Goal: Information Seeking & Learning: Check status

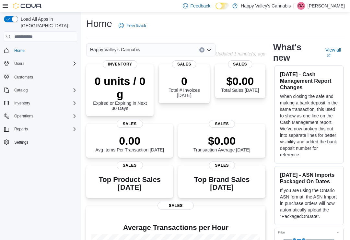
click at [72, 126] on icon "Complex example" at bounding box center [74, 128] width 5 height 5
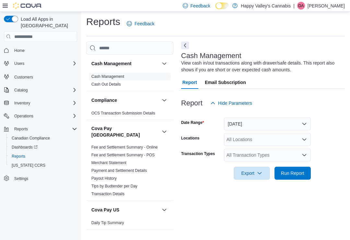
scroll to position [10, 0]
click at [3, 4] on icon at bounding box center [5, 5] width 5 height 5
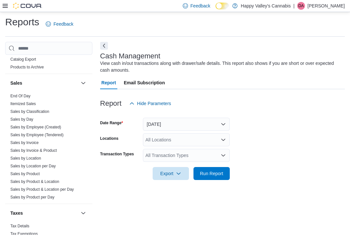
scroll to position [542, 0]
click at [20, 156] on link "Sales by Location" at bounding box center [25, 158] width 31 height 5
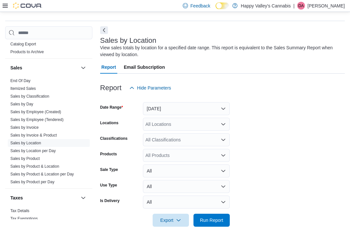
scroll to position [10, 0]
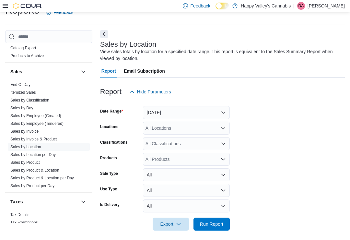
click at [103, 30] on button "Next" at bounding box center [104, 34] width 8 height 8
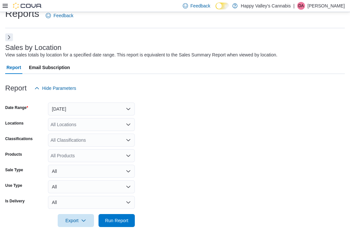
click at [116, 218] on span "Run Report" at bounding box center [116, 220] width 23 height 6
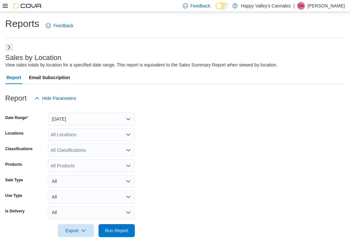
click at [6, 46] on button "Next" at bounding box center [9, 47] width 8 height 8
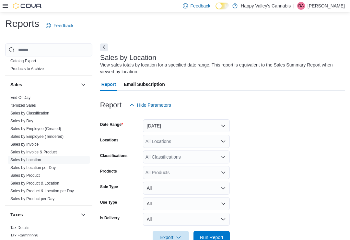
scroll to position [542, 0]
click at [19, 142] on link "Sales by Invoice" at bounding box center [24, 144] width 28 height 5
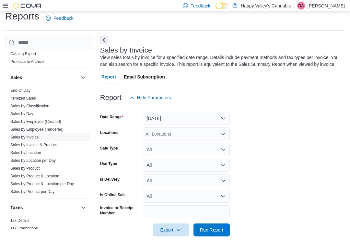
scroll to position [17, 0]
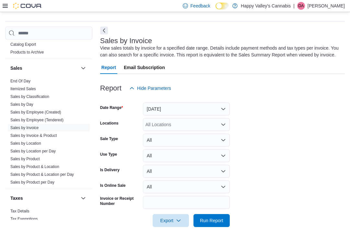
click at [101, 29] on button "Next" at bounding box center [104, 31] width 8 height 8
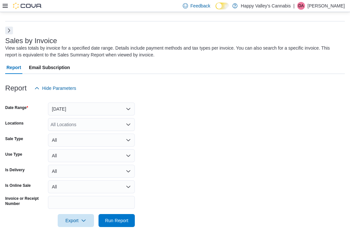
click at [69, 123] on div "All Locations" at bounding box center [91, 124] width 87 height 13
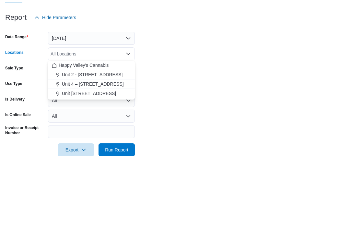
click at [81, 142] on span "Unit 2 - [STREET_ADDRESS]" at bounding box center [92, 145] width 61 height 6
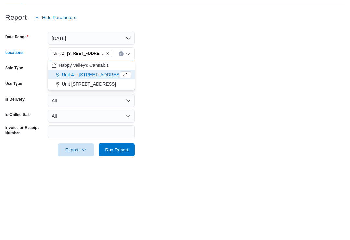
click at [155, 95] on form "Date Range [DATE] Locations [STREET_ADDRESS] Combo box. Selected. [STREET_ADDRE…" at bounding box center [175, 161] width 340 height 132
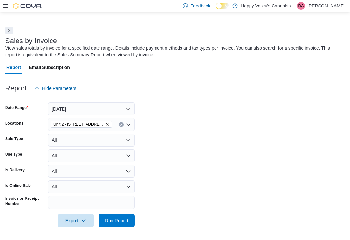
click at [120, 219] on span "Run Report" at bounding box center [116, 220] width 23 height 6
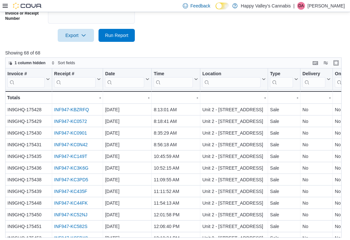
scroll to position [214, 0]
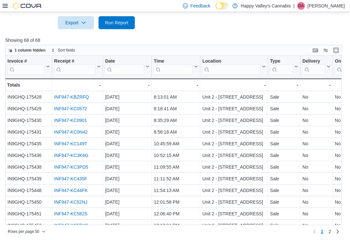
click at [334, 235] on link "Next page" at bounding box center [338, 231] width 8 height 8
click at [333, 233] on div "No - Online, column 8, row 63" at bounding box center [349, 237] width 32 height 12
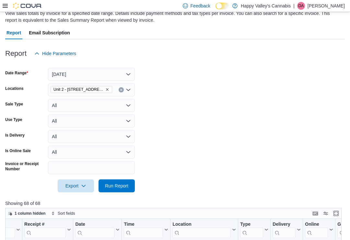
scroll to position [51, 0]
click at [105, 89] on icon "Remove Unit 2 - 1115 Gateway Rd. from selection in this group" at bounding box center [107, 90] width 4 height 4
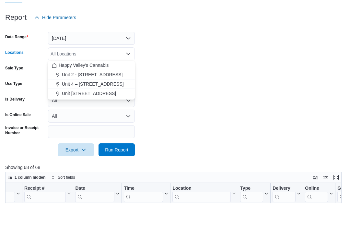
click at [95, 127] on span "Unit [STREET_ADDRESS]" at bounding box center [89, 130] width 54 height 6
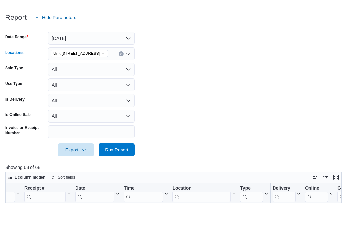
click at [148, 85] on form "Date Range [DATE] Locations Unit [STREET_ADDRESS] Combo box. Selected. [STREET_…" at bounding box center [175, 127] width 340 height 132
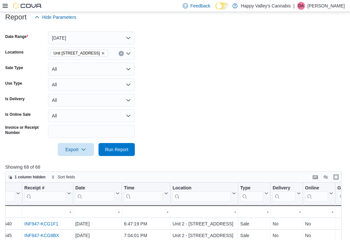
click at [109, 155] on span "Run Report" at bounding box center [116, 149] width 29 height 13
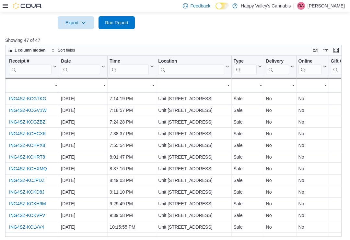
scroll to position [395, 45]
click at [25, 145] on link "ING4SZ-KCHPX8" at bounding box center [27, 145] width 36 height 5
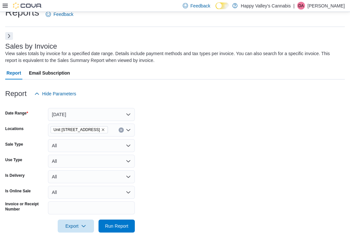
scroll to position [0, 0]
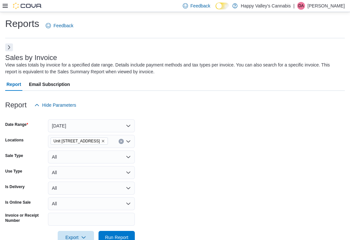
click at [66, 124] on button "[DATE]" at bounding box center [91, 125] width 87 height 13
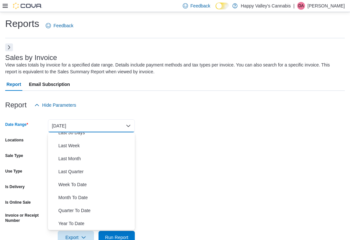
scroll to position [97, 0]
click at [64, 195] on span "Month To Date" at bounding box center [95, 197] width 74 height 8
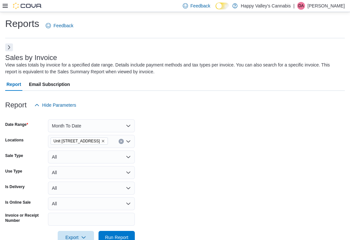
click at [105, 140] on icon "Remove Unit 4004-1530 Dakota Street from selection in this group" at bounding box center [103, 141] width 4 height 4
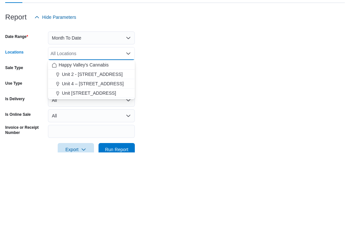
click at [157, 111] on form "Date Range Month To Date Locations All Locations Combo box. Selected. Combo box…" at bounding box center [175, 177] width 340 height 132
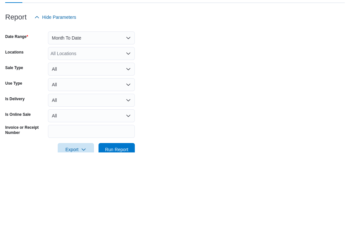
scroll to position [88, 0]
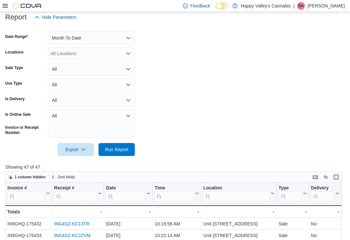
click at [108, 156] on span "Run Report" at bounding box center [116, 149] width 29 height 13
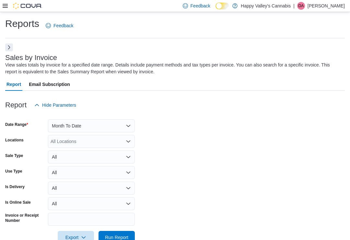
click at [9, 47] on button "Next" at bounding box center [9, 47] width 8 height 8
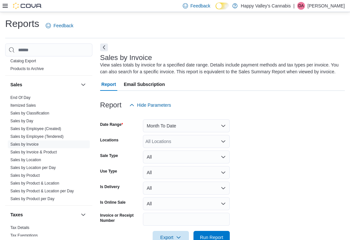
scroll to position [542, 0]
click at [22, 158] on link "Sales by Location" at bounding box center [25, 160] width 31 height 5
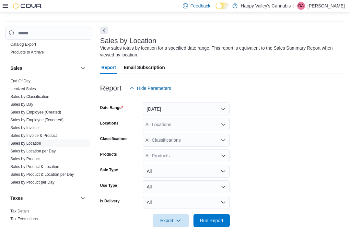
click at [103, 27] on button "Next" at bounding box center [104, 31] width 8 height 8
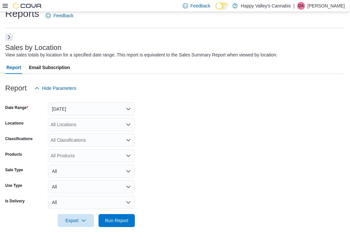
click at [65, 108] on button "[DATE]" at bounding box center [91, 108] width 87 height 13
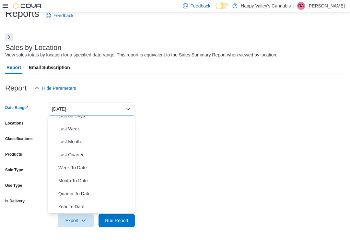
scroll to position [97, 0]
click at [63, 178] on span "Month To Date" at bounding box center [95, 181] width 74 height 8
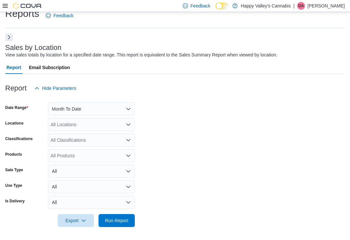
click at [110, 220] on span "Run Report" at bounding box center [116, 220] width 23 height 6
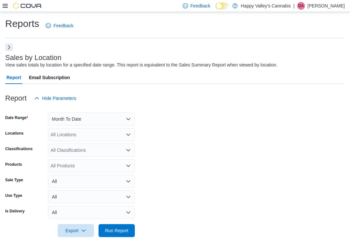
click at [9, 44] on button "Next" at bounding box center [9, 47] width 8 height 8
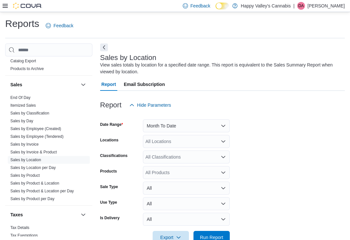
scroll to position [542, 0]
click at [18, 173] on link "Sales by Product" at bounding box center [24, 175] width 29 height 5
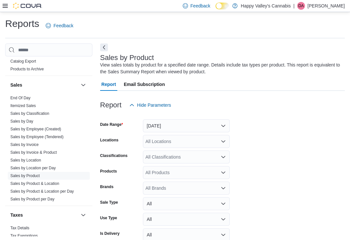
scroll to position [21, 0]
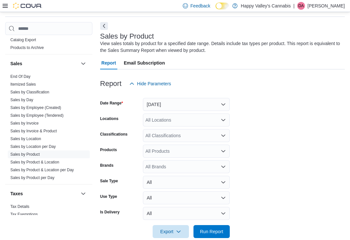
click at [102, 24] on button "Next" at bounding box center [104, 26] width 8 height 8
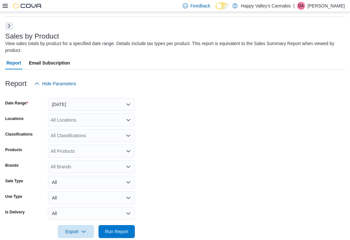
click at [64, 120] on div "All Locations" at bounding box center [91, 119] width 87 height 13
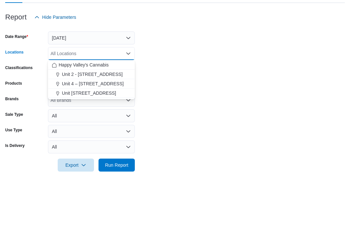
click at [85, 156] on span "Unit [STREET_ADDRESS]" at bounding box center [89, 159] width 54 height 6
click at [154, 90] on form "Date Range [DATE] Locations Unit [STREET_ADDRESS] Combo box. Selected. [STREET_…" at bounding box center [175, 164] width 340 height 148
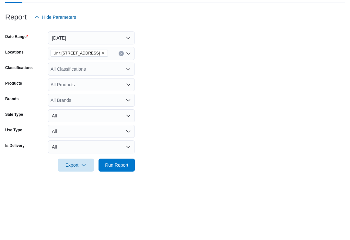
scroll to position [33, 0]
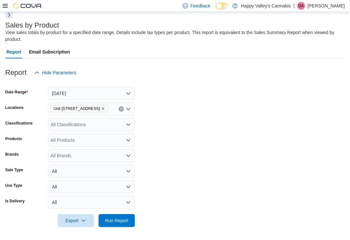
click at [116, 220] on span "Run Report" at bounding box center [116, 220] width 23 height 6
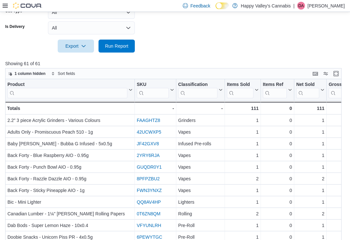
scroll to position [207, 0]
click at [221, 88] on icon at bounding box center [219, 90] width 5 height 4
click at [200, 113] on span "Sort A-Z" at bounding box center [200, 115] width 13 height 5
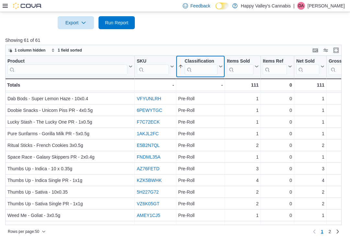
scroll to position [442, 0]
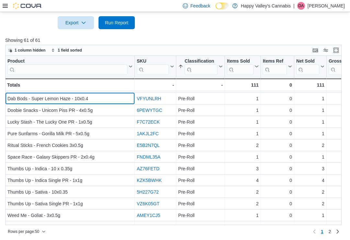
click at [29, 103] on div "Dab Bods - Super Lemon Haze - 10x0.4 - Product, column 1, row 39" at bounding box center [70, 99] width 130 height 12
click at [331, 235] on span "2" at bounding box center [330, 231] width 3 height 6
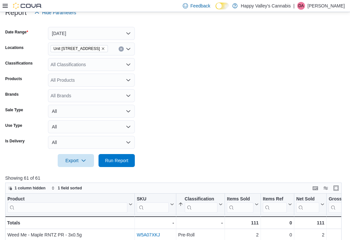
scroll to position [92, 0]
click at [105, 49] on icon "Remove Unit 4004-1530 Dakota Street from selection in this group" at bounding box center [103, 49] width 4 height 4
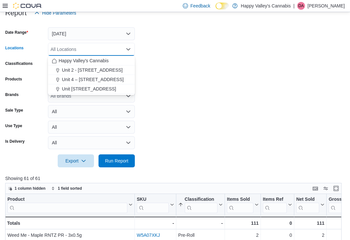
click at [92, 78] on span "Unit 4 – [STREET_ADDRESS]" at bounding box center [93, 79] width 62 height 6
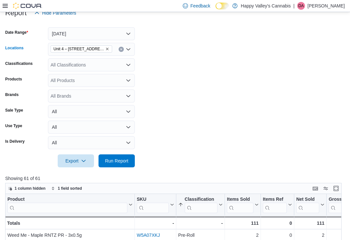
click at [154, 74] on form "Date Range [DATE] Locations [STREET_ADDRESS] Combo box. Selected. [STREET_ADDRE…" at bounding box center [175, 93] width 340 height 148
click at [114, 165] on span "Run Report" at bounding box center [116, 160] width 29 height 13
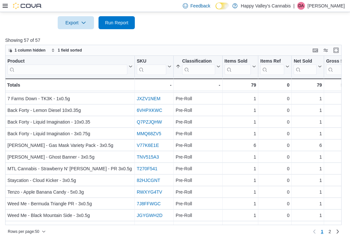
scroll to position [442, 0]
click at [332, 236] on link "2" at bounding box center [330, 231] width 8 height 10
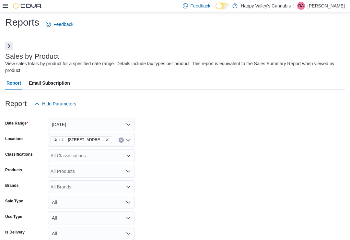
scroll to position [0, 0]
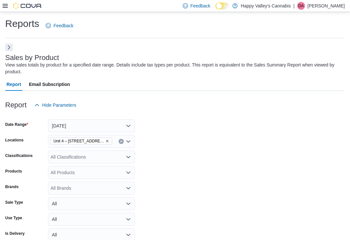
click at [107, 139] on icon "Remove Unit 4 – 597 Meadowlark Blvd. from selection in this group" at bounding box center [107, 141] width 4 height 4
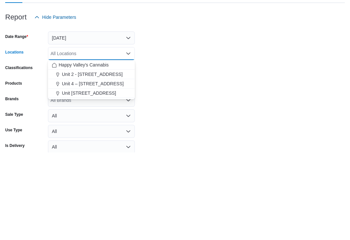
click at [83, 159] on span "Unit 2 - [STREET_ADDRESS]" at bounding box center [92, 162] width 61 height 6
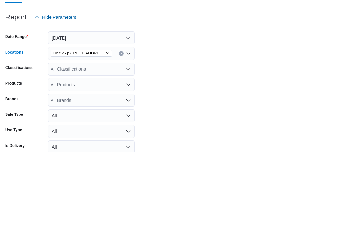
click at [148, 111] on form "Date Range [DATE] Locations [STREET_ADDRESS] Combo box. Selected. [STREET_ADDRE…" at bounding box center [175, 185] width 340 height 148
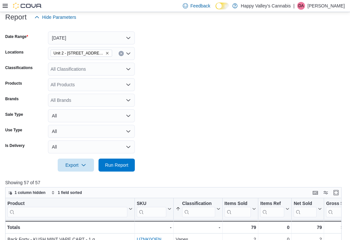
click at [119, 167] on span "Run Report" at bounding box center [116, 165] width 23 height 6
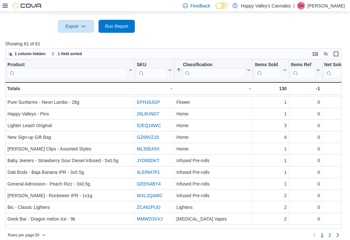
scroll to position [228, 0]
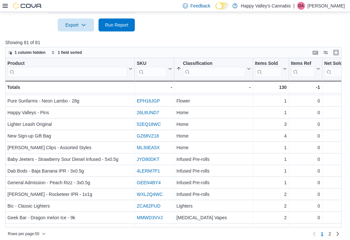
click at [332, 239] on link "2" at bounding box center [330, 233] width 8 height 10
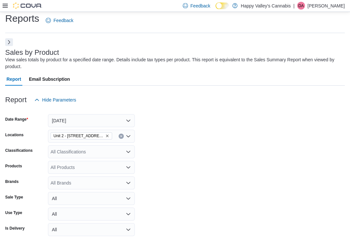
scroll to position [0, 0]
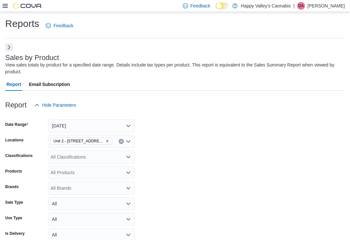
click at [6, 48] on button "Next" at bounding box center [9, 47] width 8 height 8
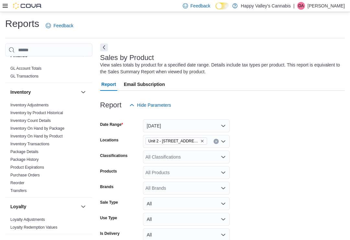
scroll to position [289, 0]
click at [21, 134] on link "Inventory On Hand by Product" at bounding box center [36, 136] width 52 height 5
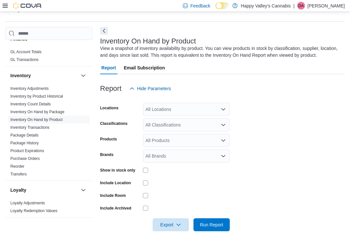
scroll to position [21, 0]
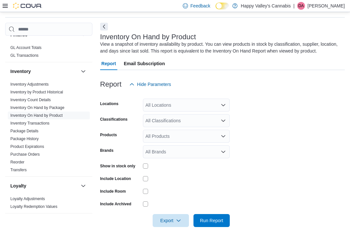
click at [103, 23] on button "Next" at bounding box center [104, 27] width 8 height 8
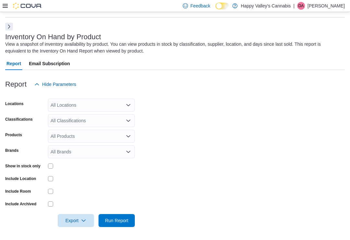
click at [67, 102] on div "All Locations" at bounding box center [91, 104] width 87 height 13
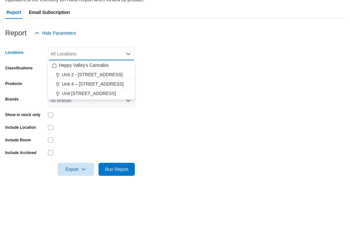
click at [85, 132] on span "Unit 4 – [STREET_ADDRESS]" at bounding box center [93, 135] width 62 height 6
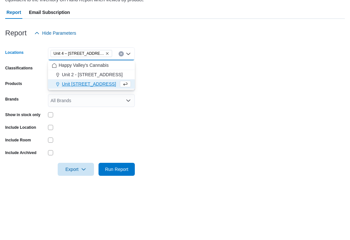
click at [159, 91] on form "Locations [STREET_ADDRESS] Combo box. Selected. [STREET_ADDRESS] Press Backspac…" at bounding box center [175, 159] width 340 height 136
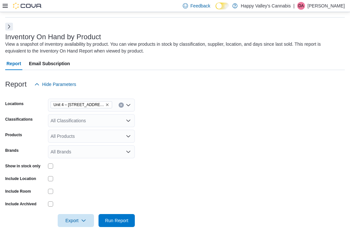
click at [58, 120] on div "All Classifications" at bounding box center [91, 120] width 87 height 13
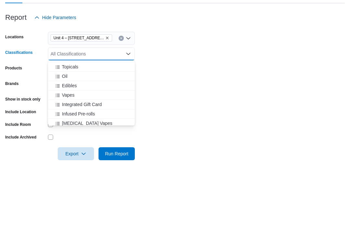
scroll to position [281, 0]
click at [66, 149] on span "Edibles" at bounding box center [69, 152] width 15 height 6
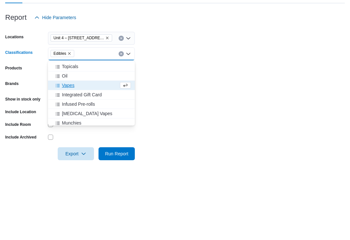
click at [151, 91] on form "Locations [STREET_ADDRESS] Classifications Edibles Combo box. Selected. Edibles…" at bounding box center [175, 159] width 340 height 136
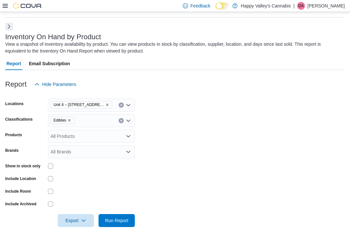
click at [112, 220] on span "Run Report" at bounding box center [116, 220] width 23 height 6
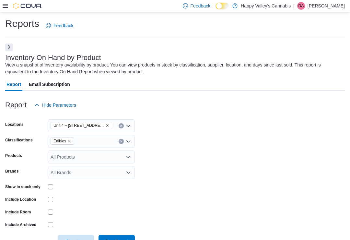
click at [106, 124] on icon "Remove Unit 4 – 597 Meadowlark Blvd. from selection in this group" at bounding box center [107, 125] width 4 height 4
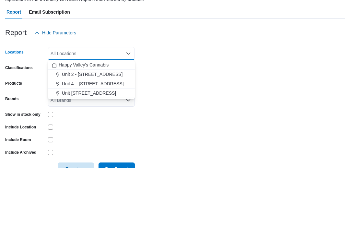
click at [84, 162] on span "Unit [STREET_ADDRESS]" at bounding box center [89, 165] width 54 height 6
click at [155, 111] on form "Locations [STREET_ADDRESS] Combo box. Selected. [STREET_ADDRESS]. Press Backspa…" at bounding box center [175, 179] width 340 height 136
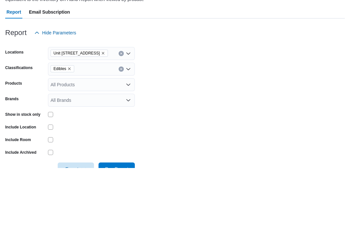
scroll to position [72, 0]
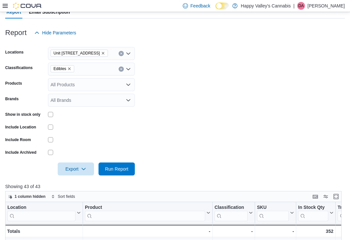
click at [111, 170] on span "Run Report" at bounding box center [116, 169] width 23 height 6
click at [55, 63] on div "Edibles" at bounding box center [91, 69] width 87 height 13
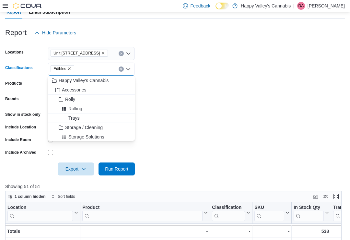
scroll to position [72, 0]
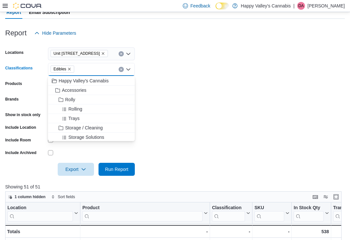
click at [170, 86] on form "Locations [STREET_ADDRESS] Classifications Edibles Combo box. Selected. Edibles…" at bounding box center [175, 108] width 340 height 136
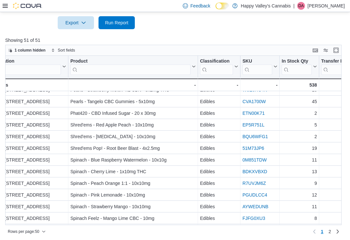
scroll to position [263, 12]
click at [254, 98] on div "CVA1700W - SKU URL, column 4, row 24" at bounding box center [259, 102] width 39 height 12
click at [256, 102] on link "CVA1700W" at bounding box center [253, 101] width 23 height 5
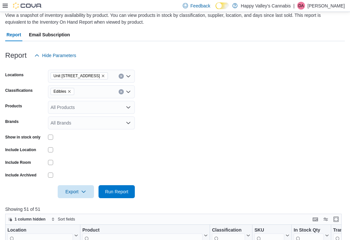
scroll to position [0, 0]
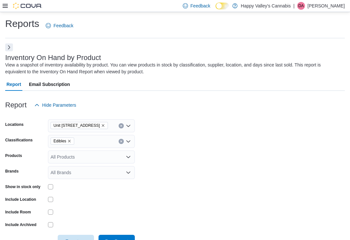
click at [70, 140] on icon "Remove Edibles from selection in this group" at bounding box center [69, 141] width 4 height 4
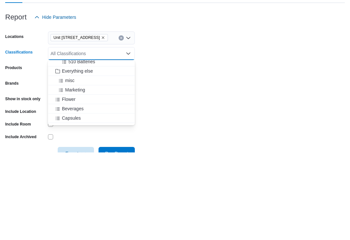
scroll to position [200, 0]
click at [65, 185] on span "Flower" at bounding box center [69, 188] width 14 height 6
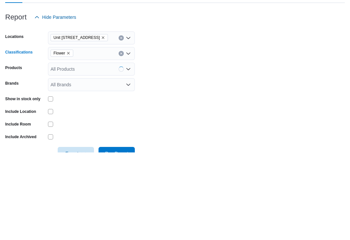
click at [156, 111] on form "Locations [STREET_ADDRESS] Classifications Flower Combo box. Selected. Flower. …" at bounding box center [175, 179] width 340 height 136
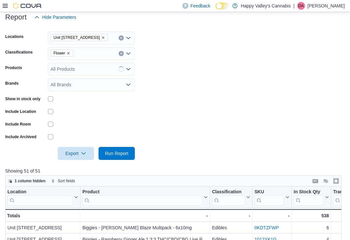
click at [106, 154] on span "Run Report" at bounding box center [116, 153] width 23 height 6
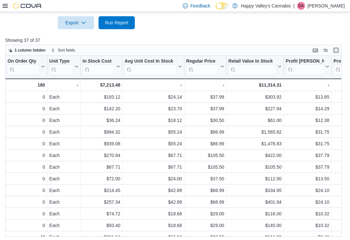
scroll to position [0, 416]
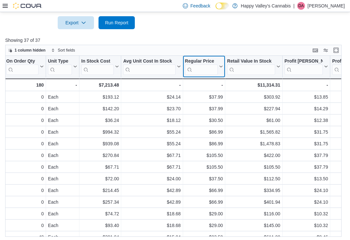
click at [219, 65] on icon at bounding box center [220, 66] width 5 height 4
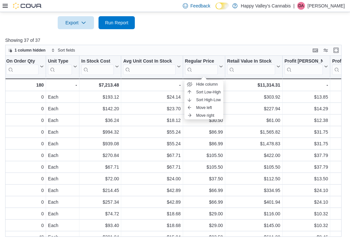
click at [202, 100] on span "Sort High-Low" at bounding box center [208, 99] width 25 height 5
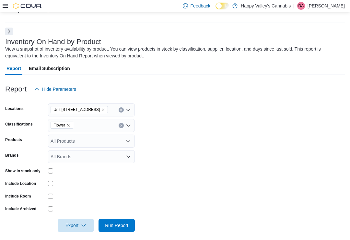
scroll to position [0, 0]
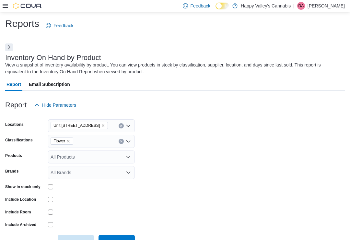
click at [105, 122] on span "Unit [STREET_ADDRESS]" at bounding box center [79, 125] width 52 height 6
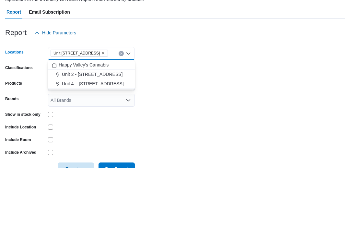
click at [167, 111] on form "Locations [STREET_ADDRESS] Combo box. Selected. [STREET_ADDRESS]. Press Backspa…" at bounding box center [175, 179] width 340 height 136
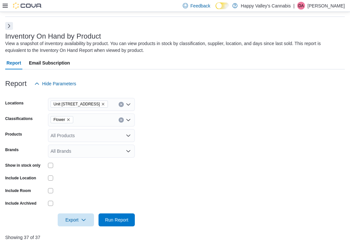
click at [104, 99] on div "Unit [STREET_ADDRESS]" at bounding box center [91, 104] width 87 height 13
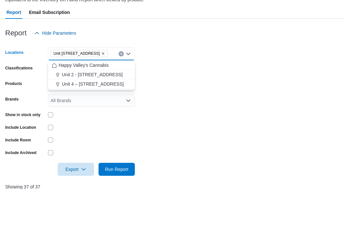
click at [90, 122] on span "Unit 2 - [STREET_ADDRESS]" at bounding box center [92, 125] width 61 height 6
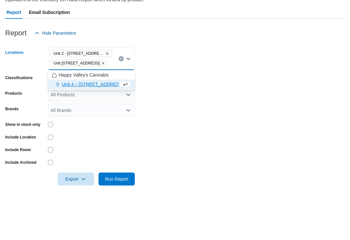
click at [105, 112] on icon "Remove Unit 4004-1530 Dakota Street from selection in this group" at bounding box center [103, 114] width 4 height 4
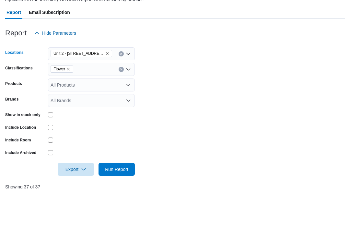
click at [167, 90] on form "Locations [STREET_ADDRESS] Combo box. Selected. [STREET_ADDRESS] Press Backspac…" at bounding box center [175, 158] width 340 height 136
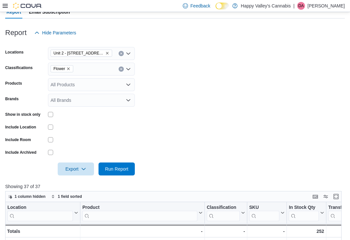
click at [114, 172] on span "Run Report" at bounding box center [116, 169] width 23 height 6
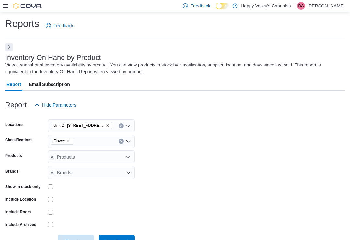
click at [105, 124] on icon "Remove Unit 2 - 1115 Gateway Rd. from selection in this group" at bounding box center [107, 125] width 4 height 4
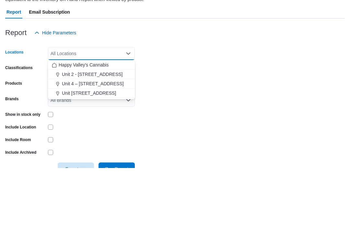
click at [89, 162] on span "Unit [STREET_ADDRESS]" at bounding box center [89, 165] width 54 height 6
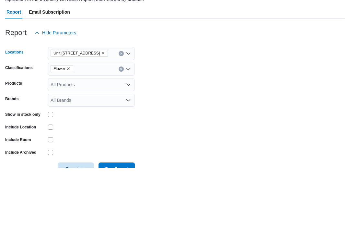
click at [162, 111] on form "Locations [STREET_ADDRESS] Combo box. Selected. [STREET_ADDRESS]. Press Backspa…" at bounding box center [175, 179] width 340 height 136
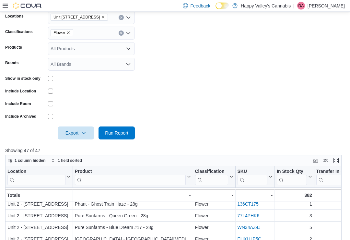
scroll to position [3, 0]
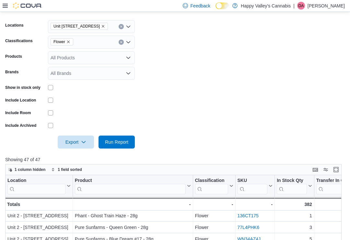
click at [105, 27] on icon "Remove Unit 4004-1530 Dakota Street from selection in this group" at bounding box center [103, 27] width 4 height 4
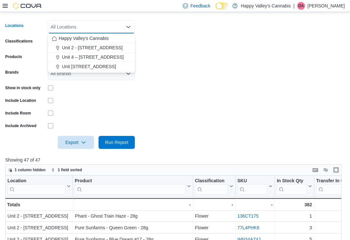
click at [87, 67] on span "Unit [STREET_ADDRESS]" at bounding box center [89, 66] width 54 height 6
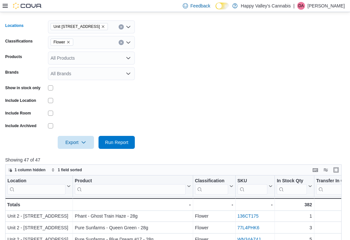
click at [149, 63] on form "Locations [STREET_ADDRESS] Combo box. Selected. [STREET_ADDRESS]. Press Backspa…" at bounding box center [175, 81] width 340 height 136
click at [113, 138] on span "Run Report" at bounding box center [116, 141] width 29 height 13
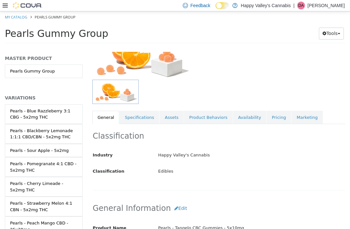
scroll to position [58, 0]
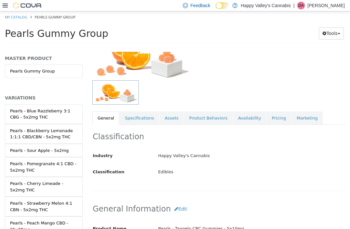
click at [242, 116] on link "Availability" at bounding box center [249, 118] width 33 height 14
